Goal: Information Seeking & Learning: Learn about a topic

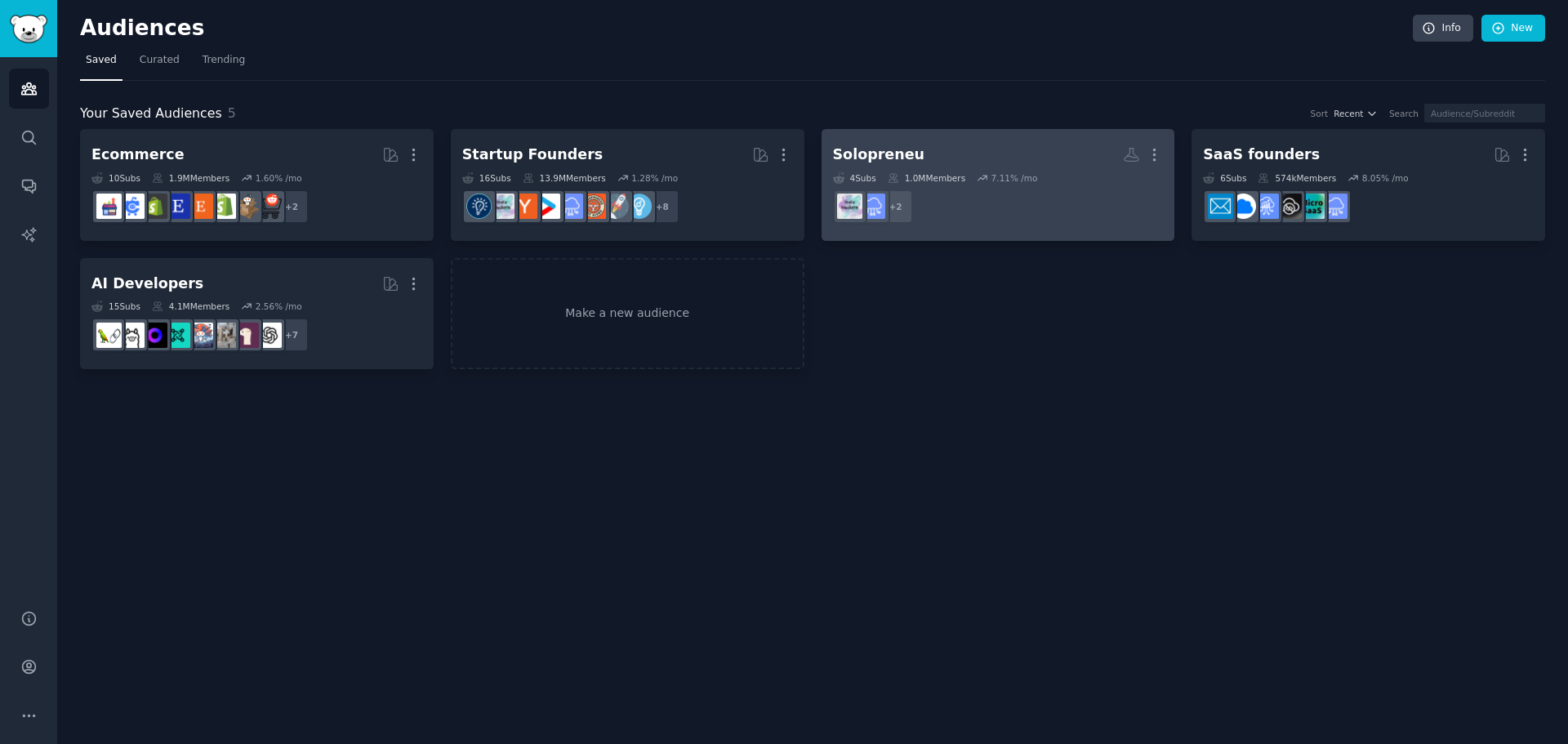
click at [897, 154] on div "Solopreneu" at bounding box center [879, 155] width 91 height 21
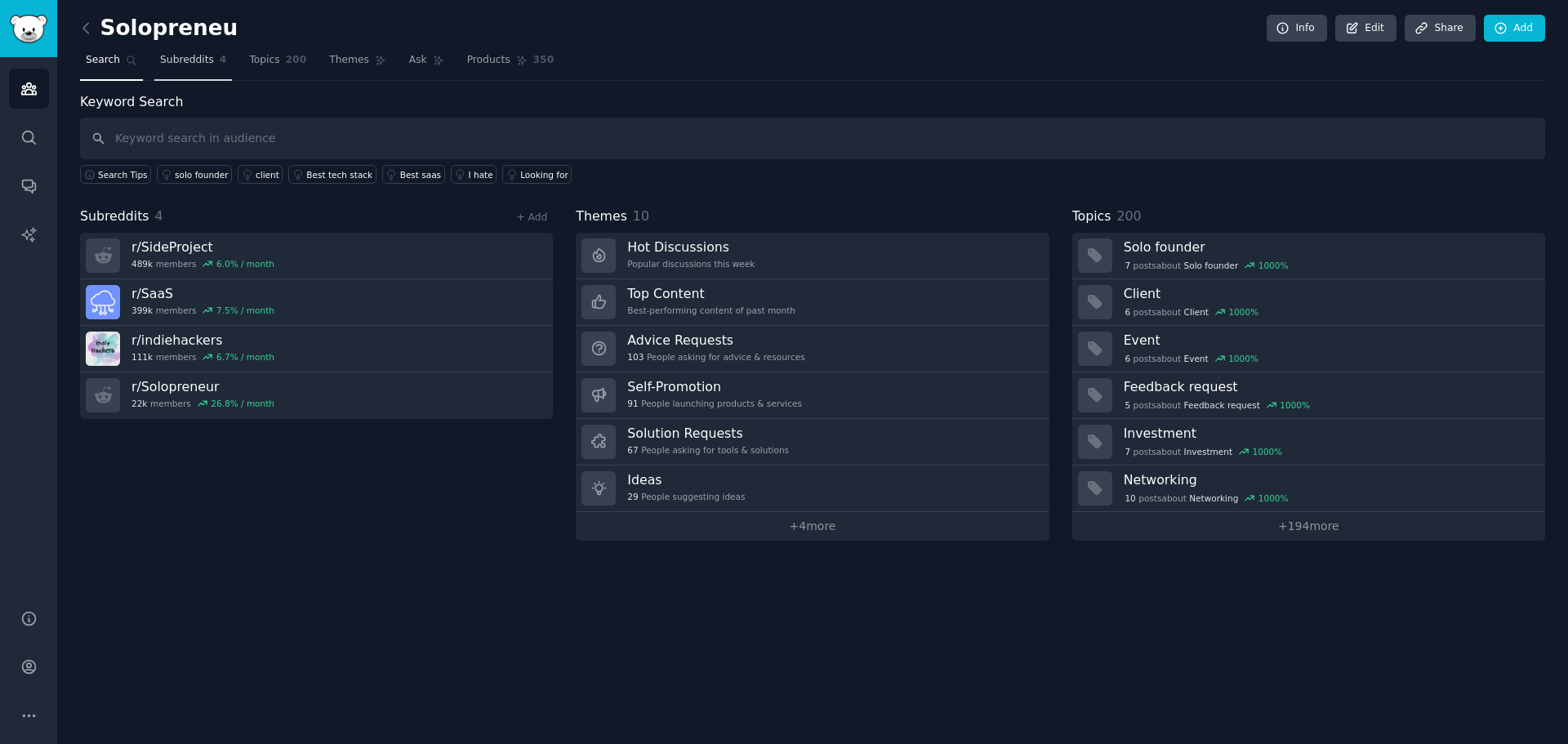
click at [196, 62] on span "Subreddits" at bounding box center [187, 60] width 54 height 15
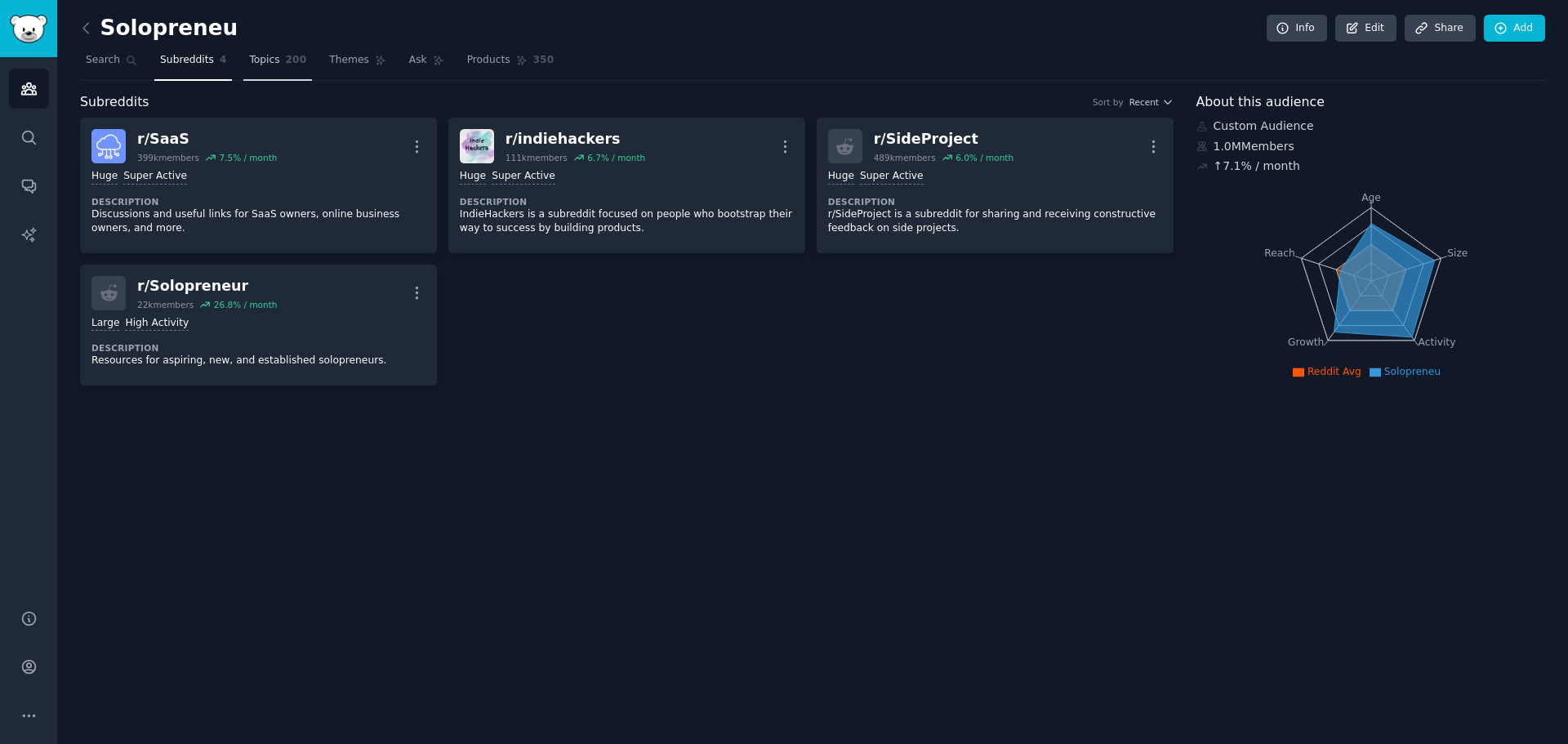
click at [264, 63] on span "Topics" at bounding box center [264, 60] width 30 height 15
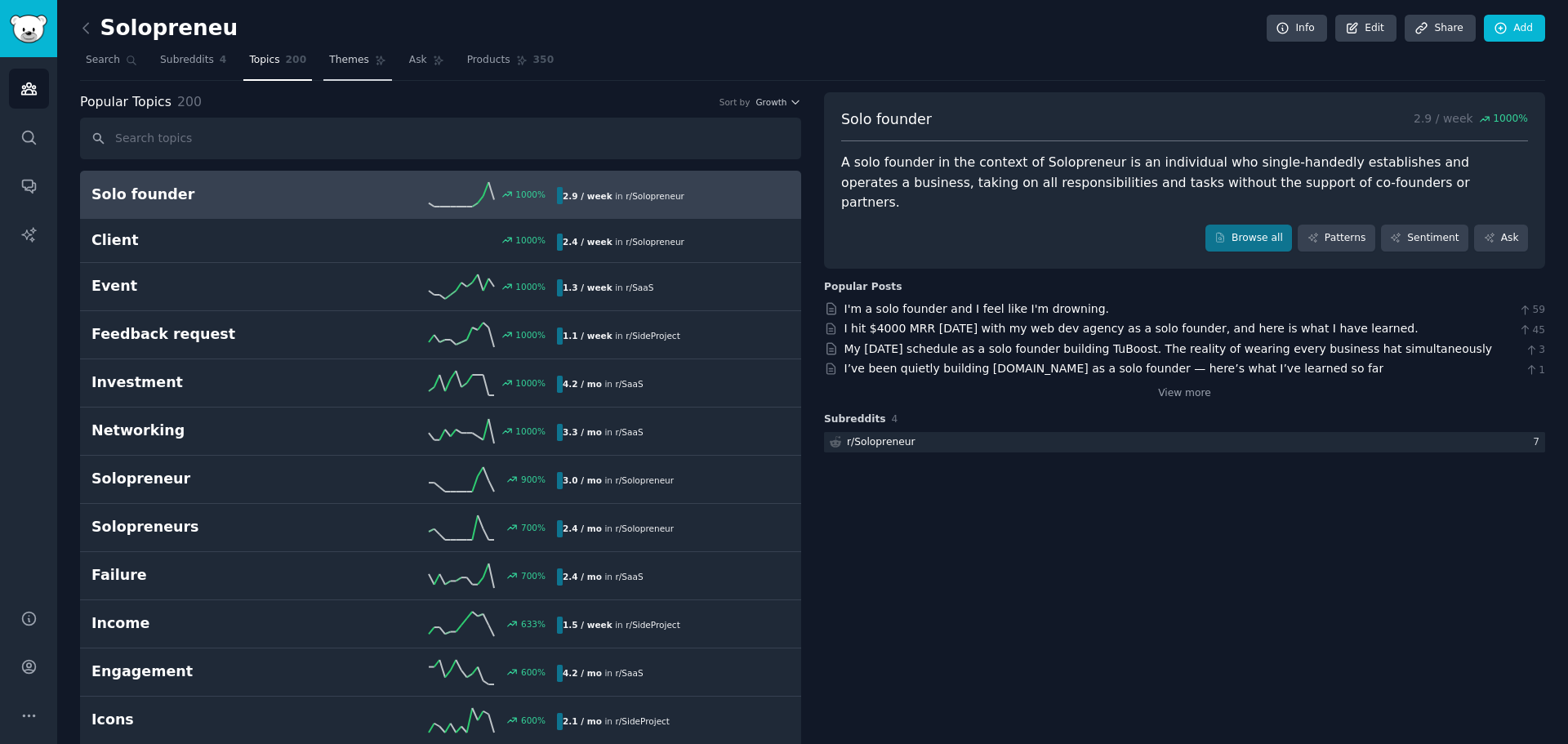
click at [332, 60] on span "Themes" at bounding box center [349, 60] width 40 height 15
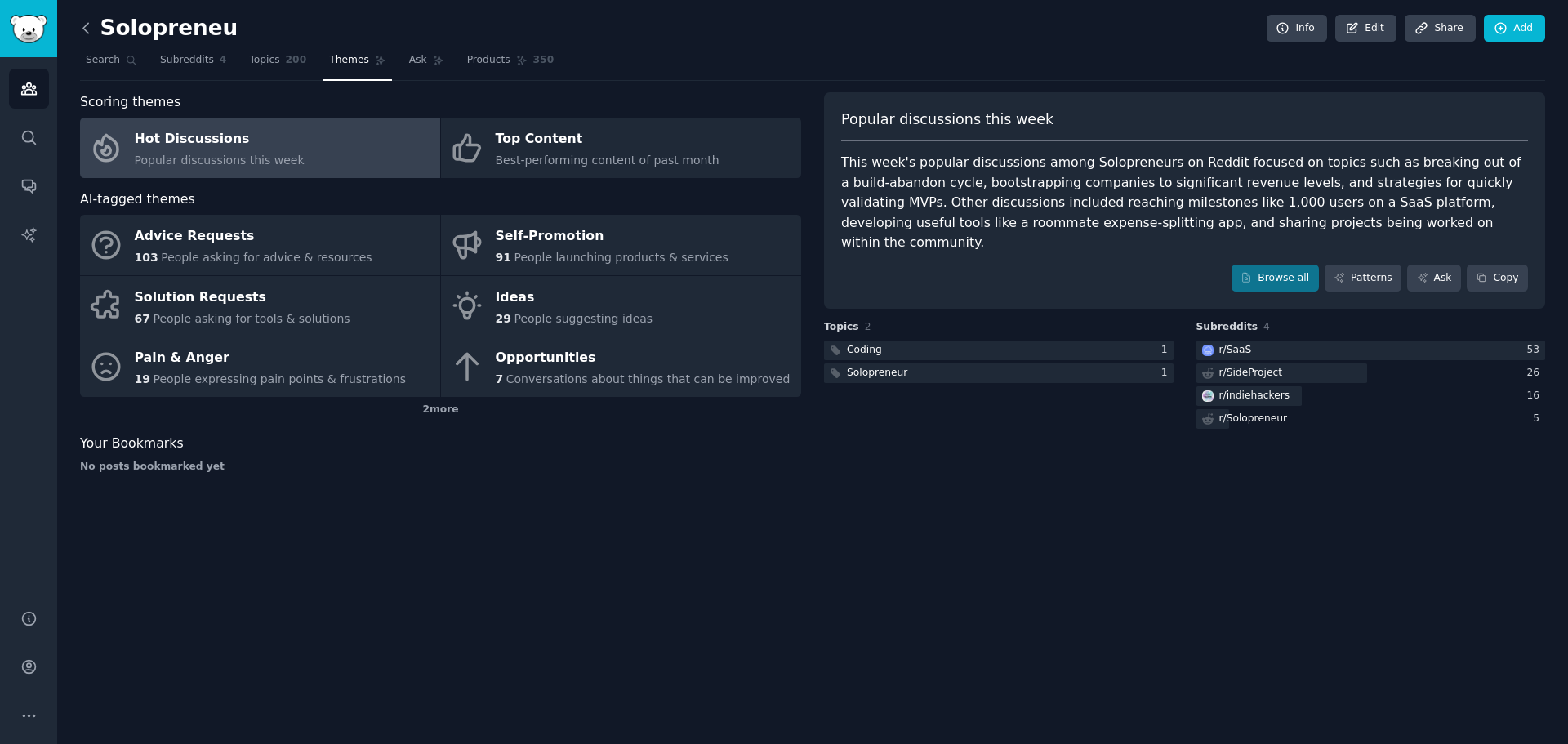
click at [80, 30] on icon at bounding box center [85, 28] width 17 height 17
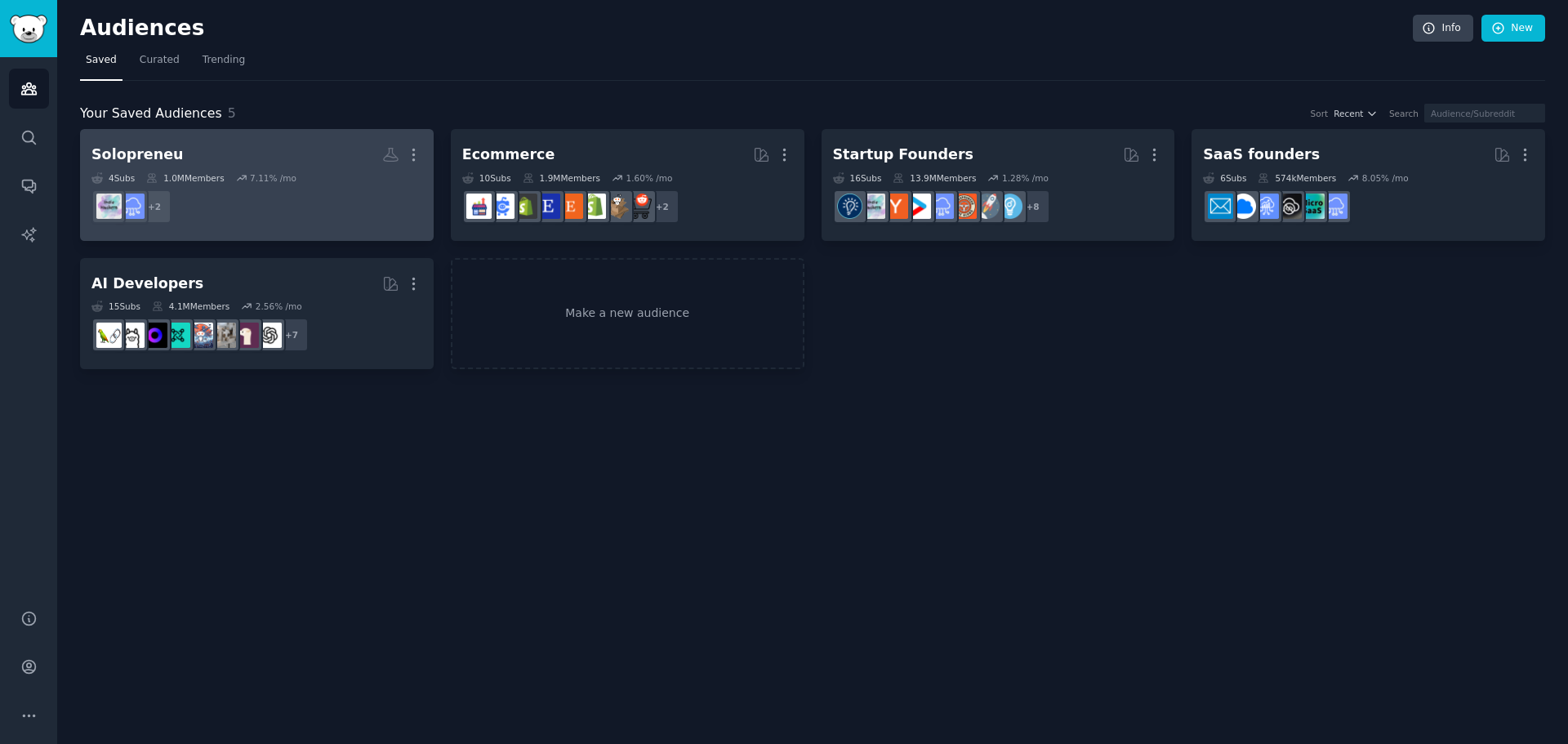
click at [153, 156] on div "Solopreneu" at bounding box center [137, 155] width 91 height 21
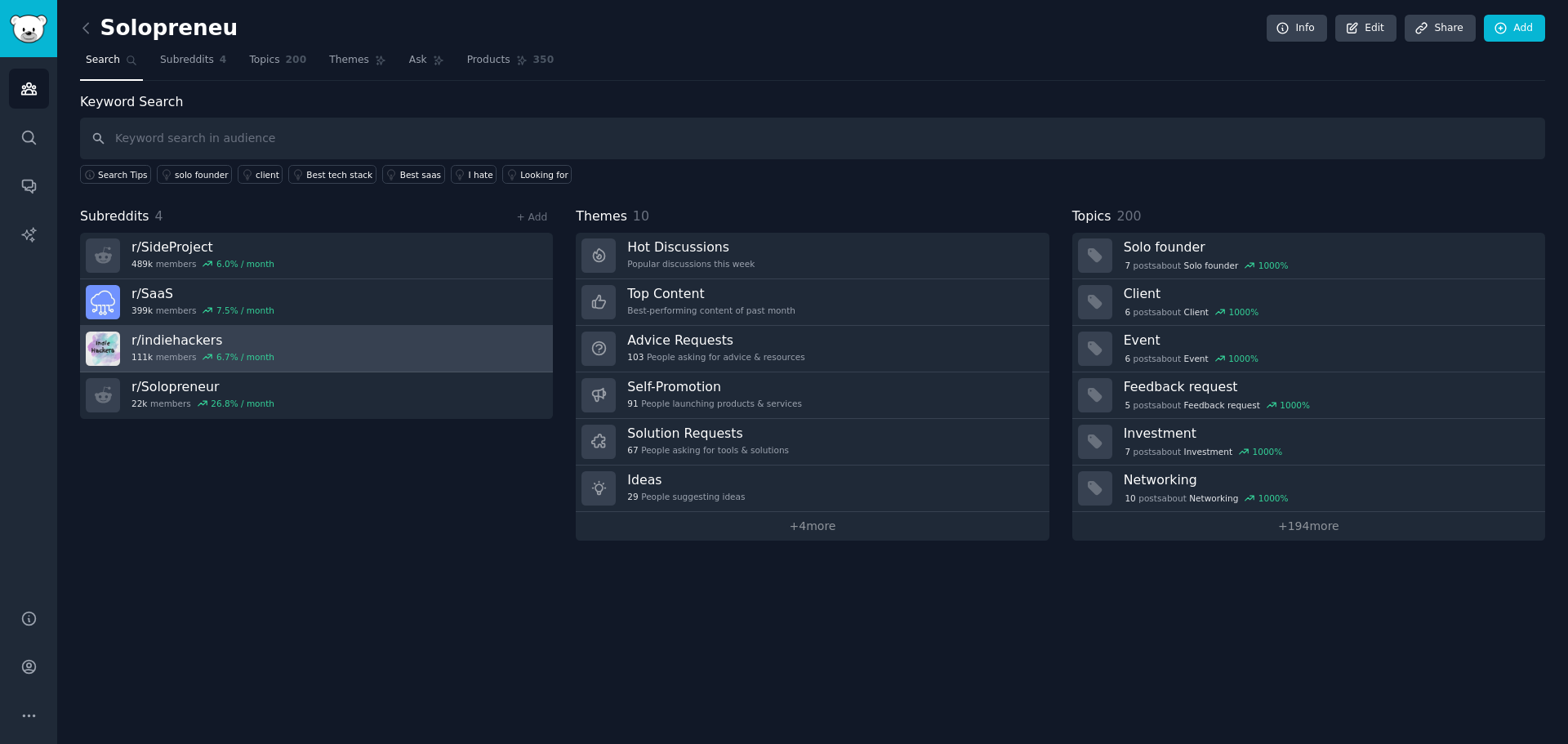
click at [155, 340] on h3 "r/ indiehackers" at bounding box center [203, 340] width 143 height 17
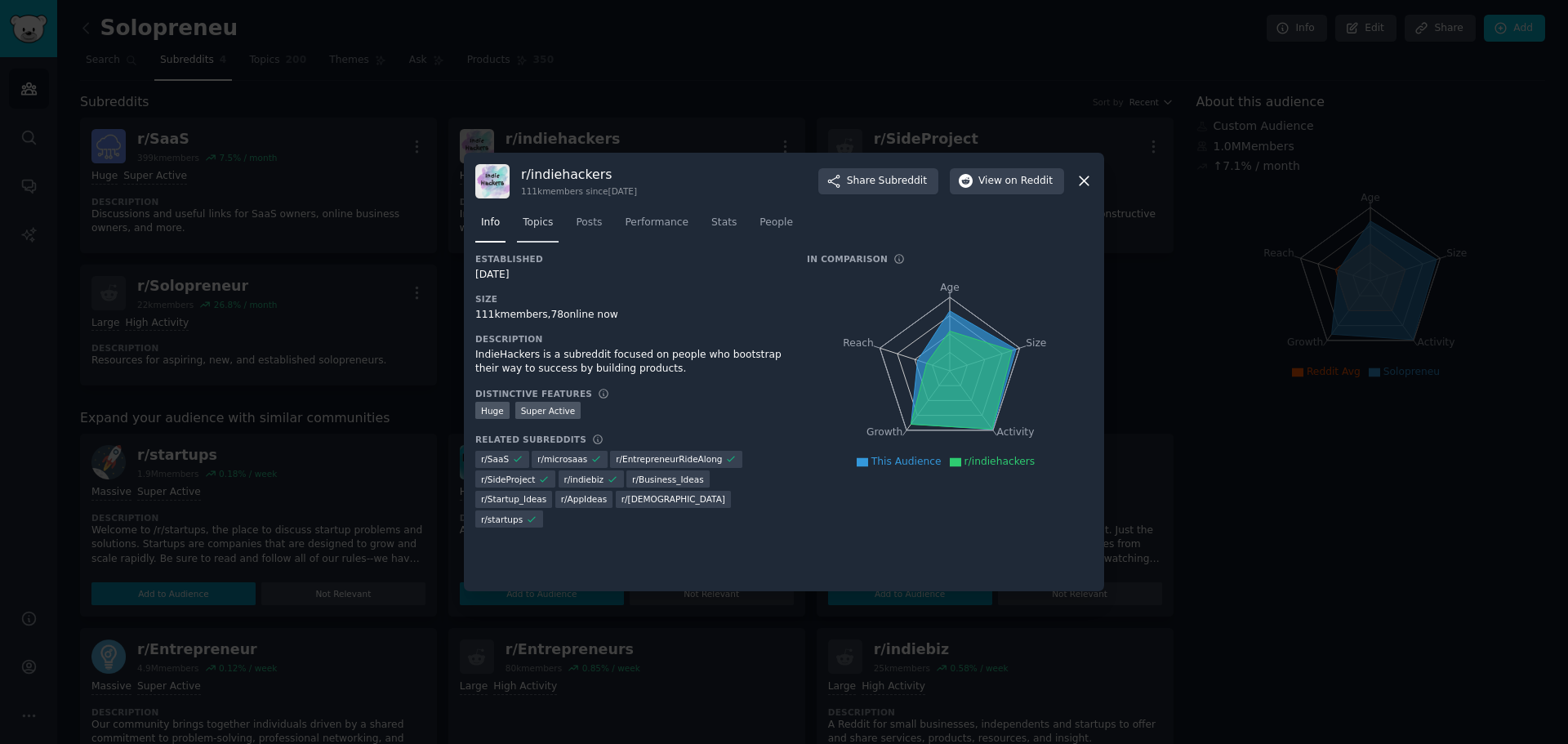
click at [523, 225] on span "Topics" at bounding box center [537, 223] width 30 height 15
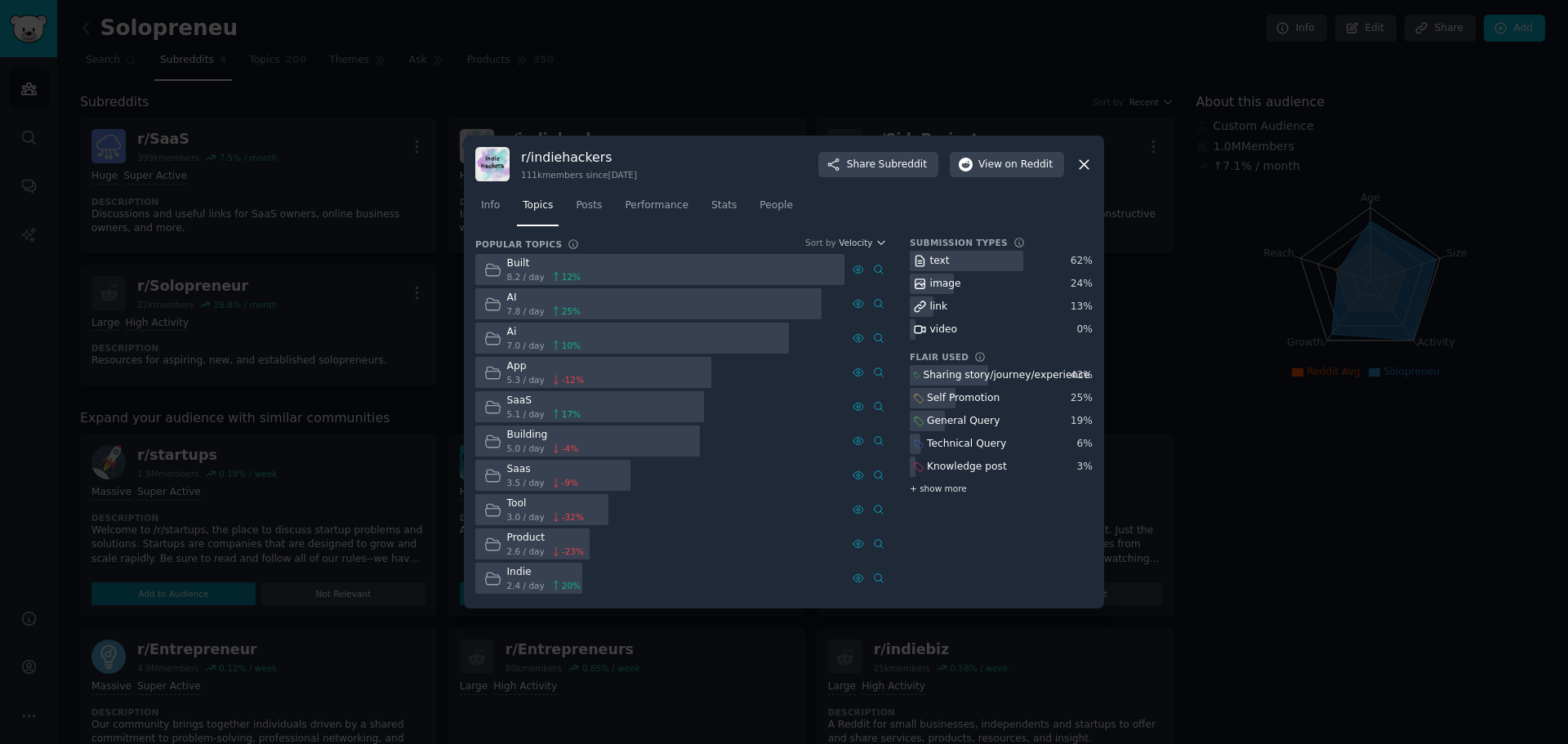
click at [952, 488] on span "+ show more" at bounding box center [939, 488] width 57 height 12
click at [1303, 529] on div at bounding box center [784, 372] width 1568 height 744
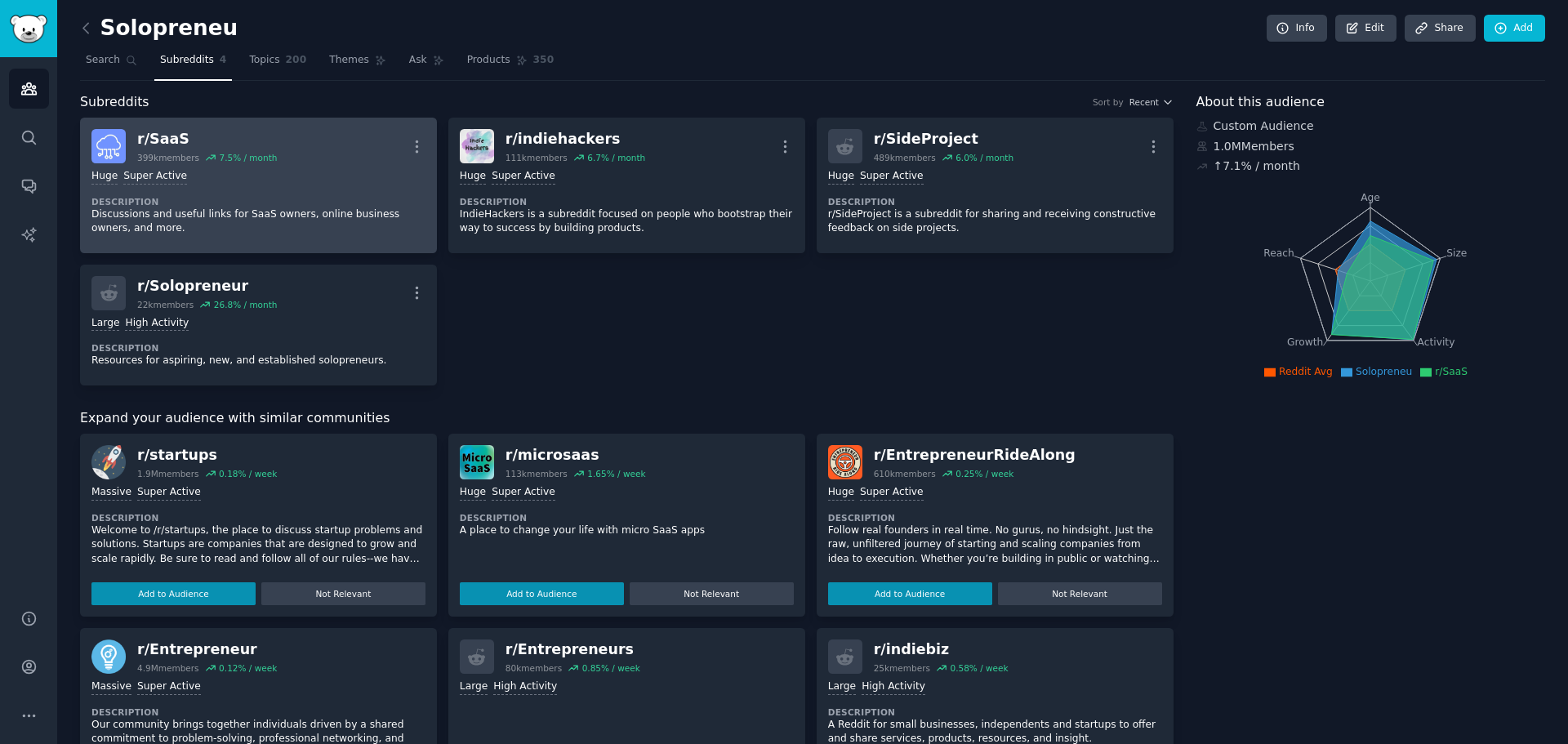
click at [283, 155] on div "r/ SaaS 399k members 7.5 % / month More" at bounding box center [258, 146] width 334 height 35
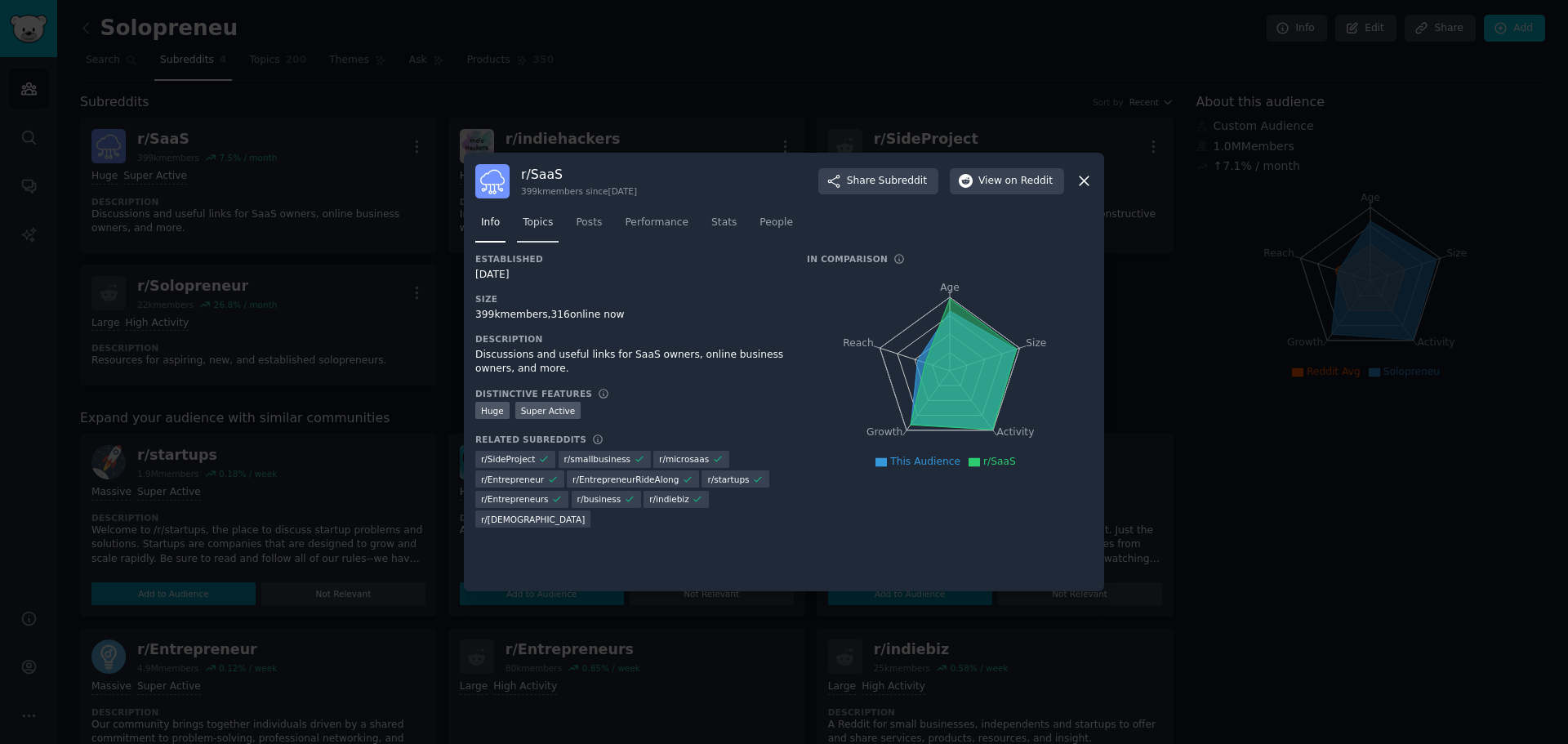
click at [527, 221] on span "Topics" at bounding box center [537, 223] width 30 height 15
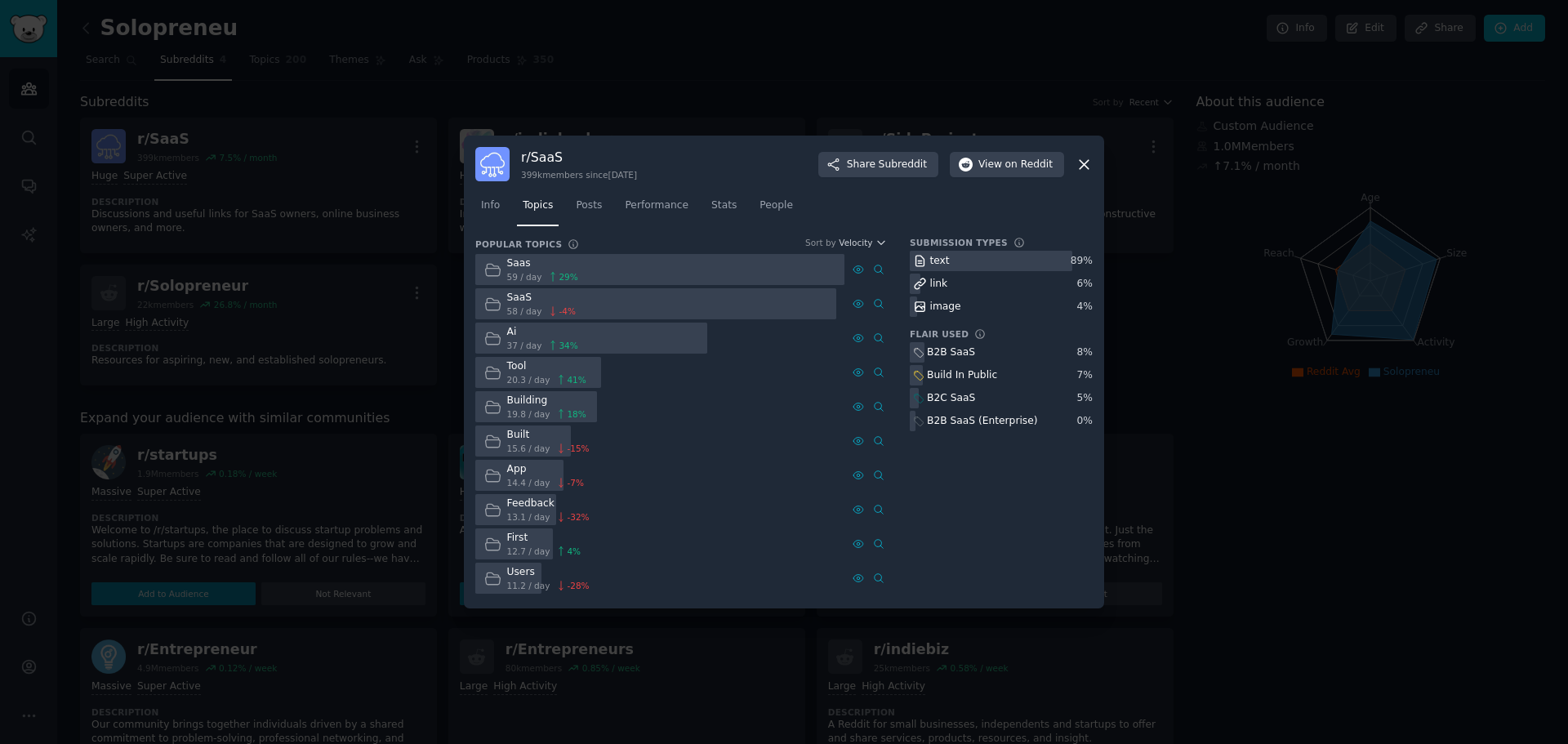
click at [1351, 496] on div at bounding box center [784, 372] width 1568 height 744
